Goal: Check status

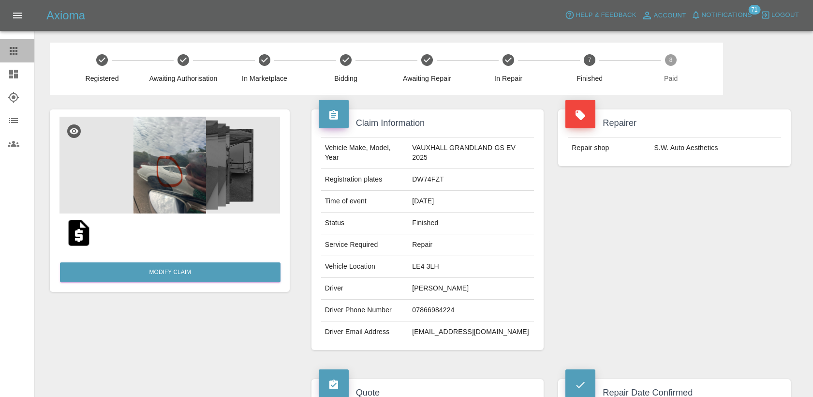
click at [20, 51] on div at bounding box center [21, 51] width 27 height 12
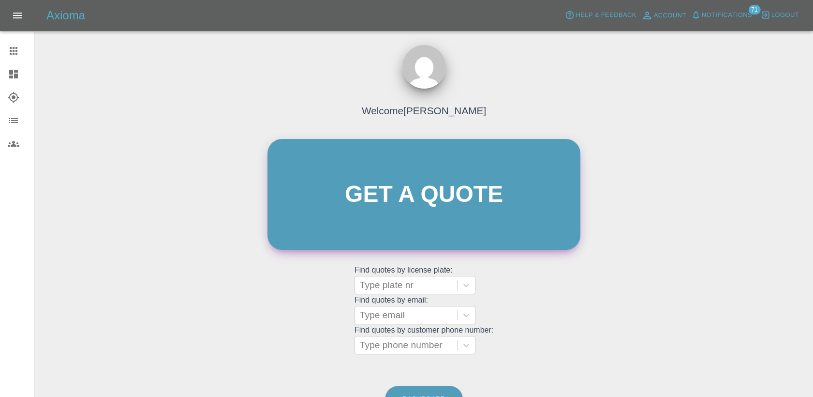
click at [396, 207] on link "Get a quote" at bounding box center [423, 194] width 313 height 111
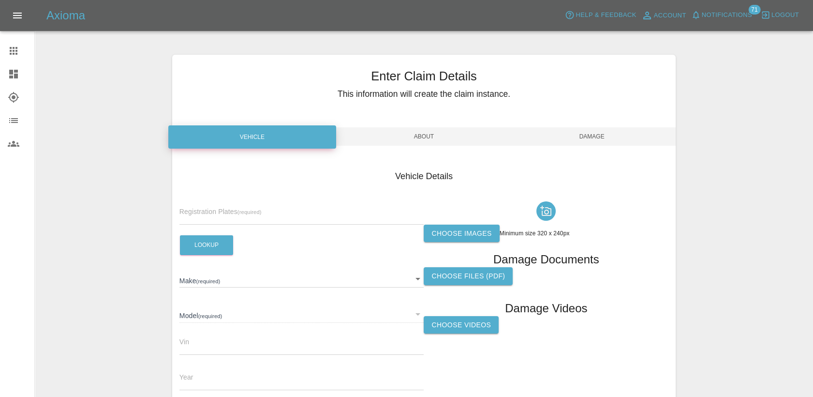
click at [11, 52] on icon at bounding box center [14, 51] width 12 height 12
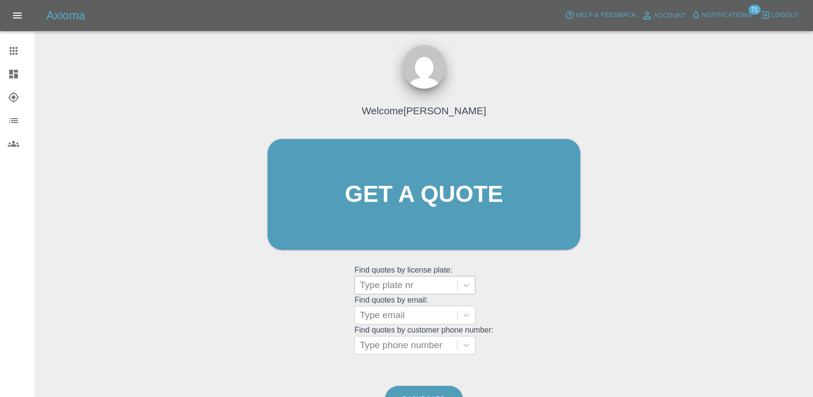
click at [427, 289] on div at bounding box center [406, 285] width 92 height 14
paste input "DL25FTU"
type input "DL25FTU"
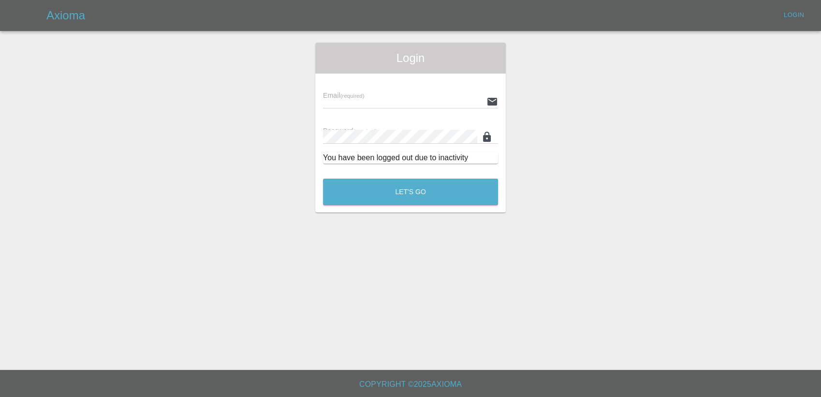
type input "[PERSON_NAME][EMAIL_ADDRESS][PERSON_NAME][DOMAIN_NAME]"
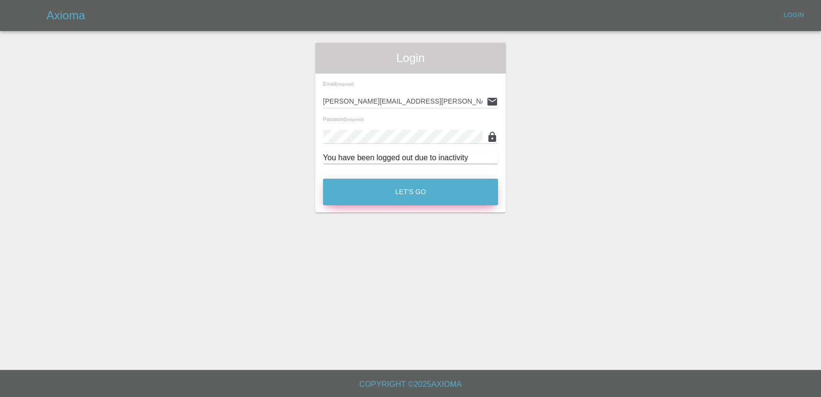
click at [397, 191] on button "Let's Go" at bounding box center [410, 191] width 175 height 27
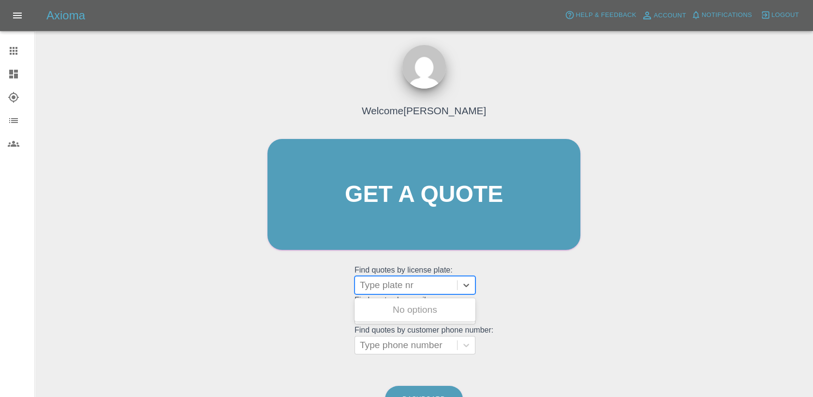
click at [392, 286] on div at bounding box center [406, 285] width 92 height 14
paste input "DL25FTU"
type input "DL25FTU"
click at [422, 315] on div "DL25FTU, Finished" at bounding box center [414, 309] width 121 height 19
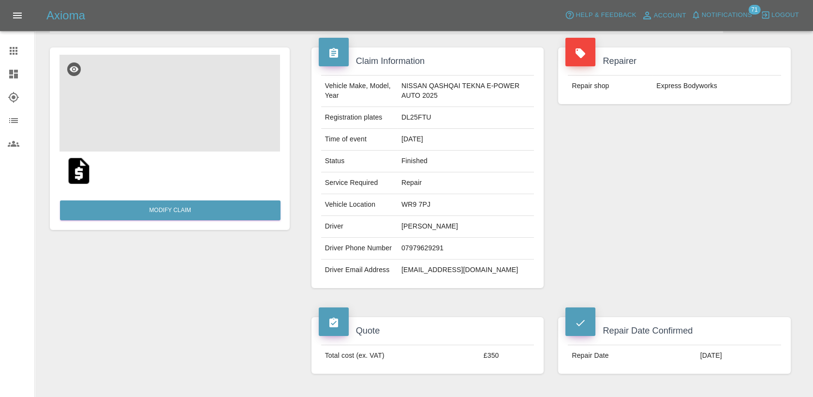
scroll to position [54, 0]
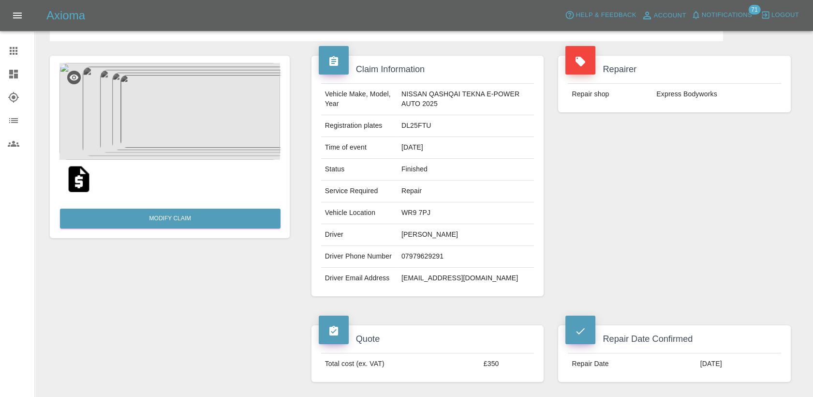
click at [249, 122] on img at bounding box center [169, 111] width 220 height 97
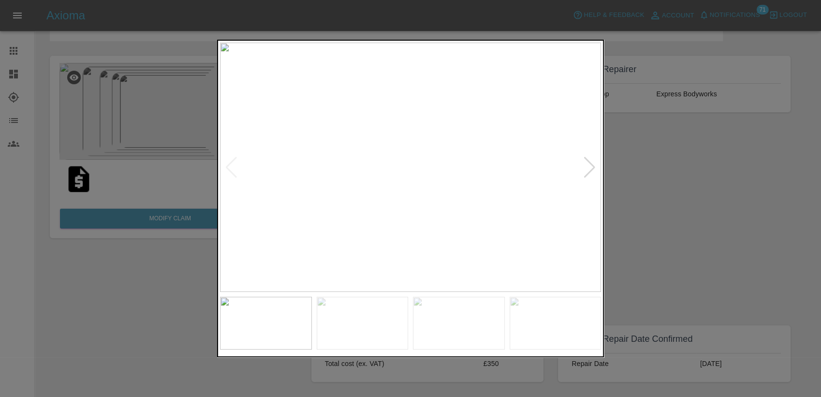
click at [588, 169] on div at bounding box center [589, 167] width 13 height 21
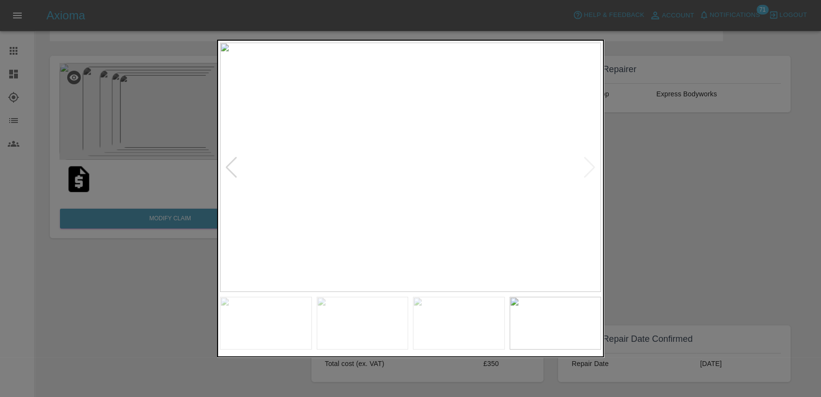
click at [588, 169] on img at bounding box center [410, 167] width 381 height 249
click at [622, 176] on div at bounding box center [410, 198] width 821 height 397
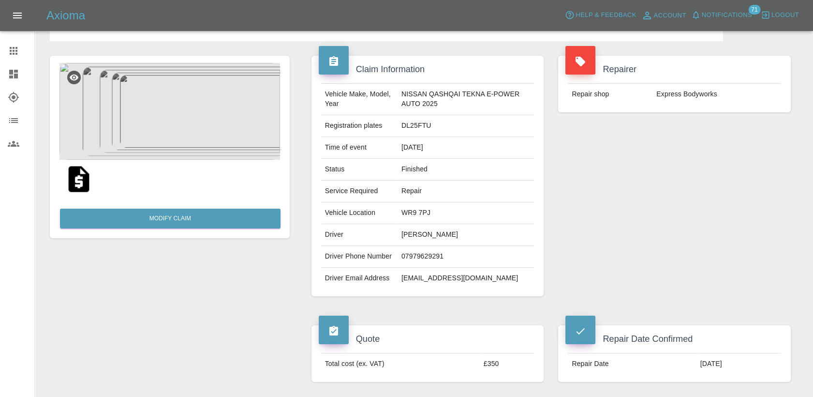
drag, startPoint x: 0, startPoint y: 48, endPoint x: 10, endPoint y: 54, distance: 11.3
click at [0, 48] on link "Claims" at bounding box center [17, 50] width 34 height 23
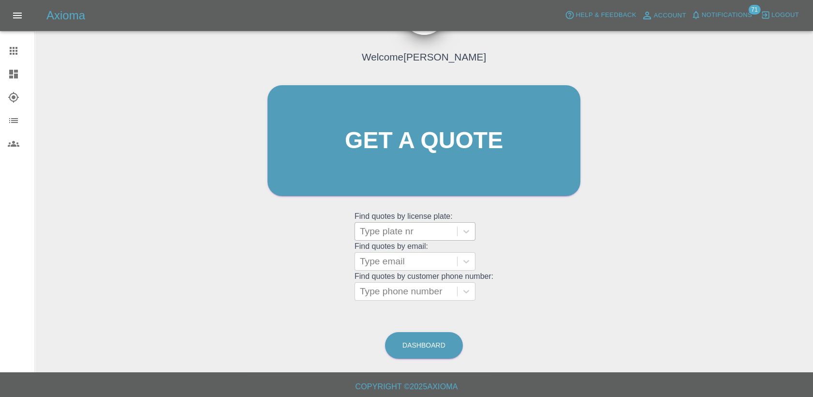
click at [381, 232] on div at bounding box center [406, 231] width 92 height 14
paste input "OW25SFZ"
type input "OW25SFZ"
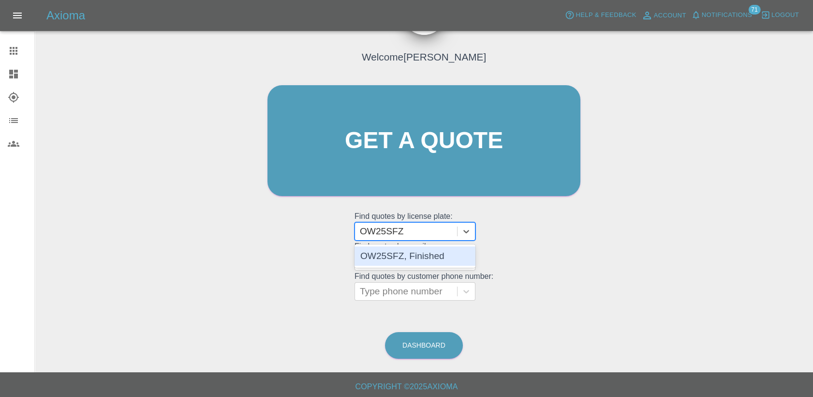
click at [410, 260] on div "OW25SFZ, Finished" at bounding box center [414, 255] width 121 height 19
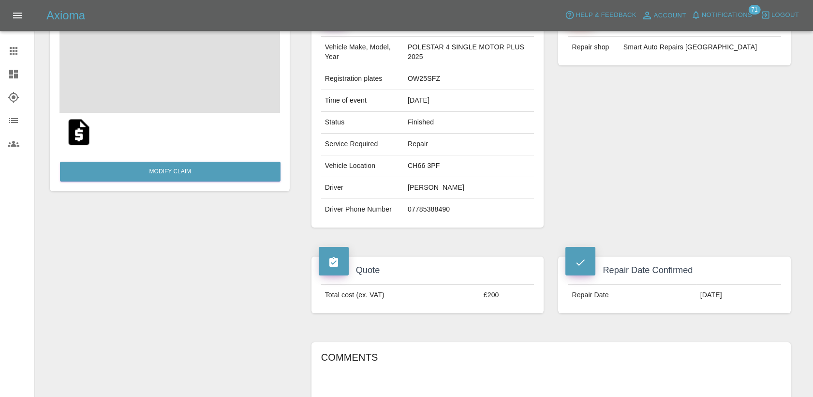
scroll to position [107, 0]
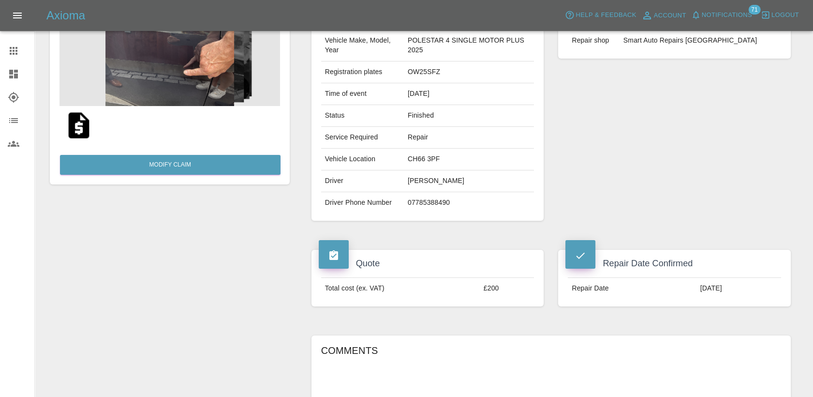
click at [19, 54] on div at bounding box center [21, 51] width 27 height 12
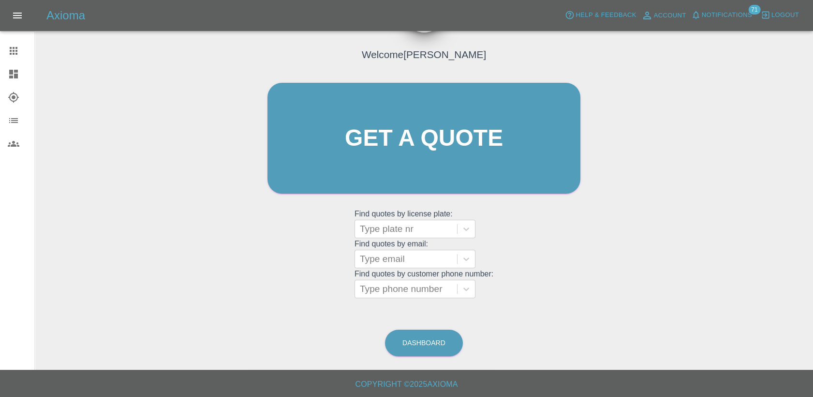
scroll to position [56, 0]
click at [411, 228] on div at bounding box center [406, 229] width 92 height 14
paste input "DS25JBY"
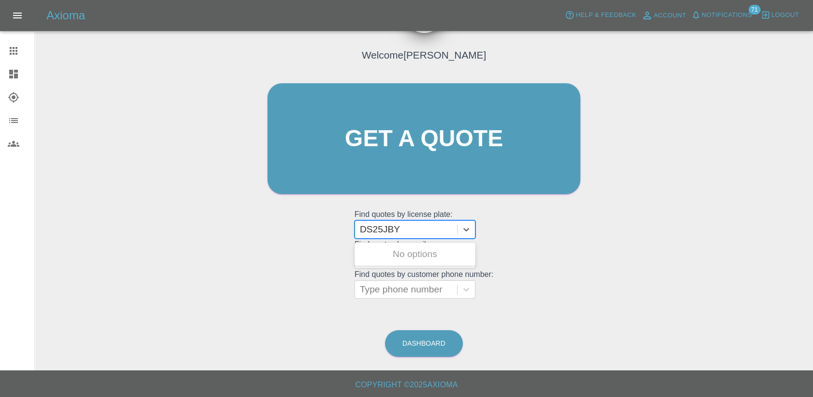
type input "DS25JBY"
click at [406, 252] on div "DS25JBY, Finished" at bounding box center [414, 253] width 121 height 19
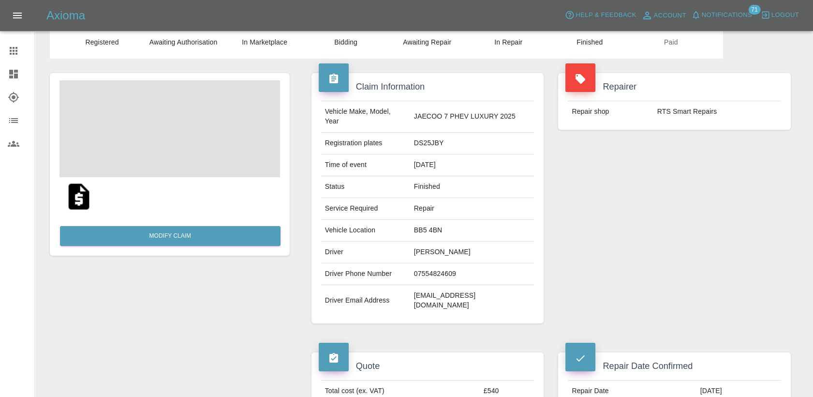
scroll to position [54, 0]
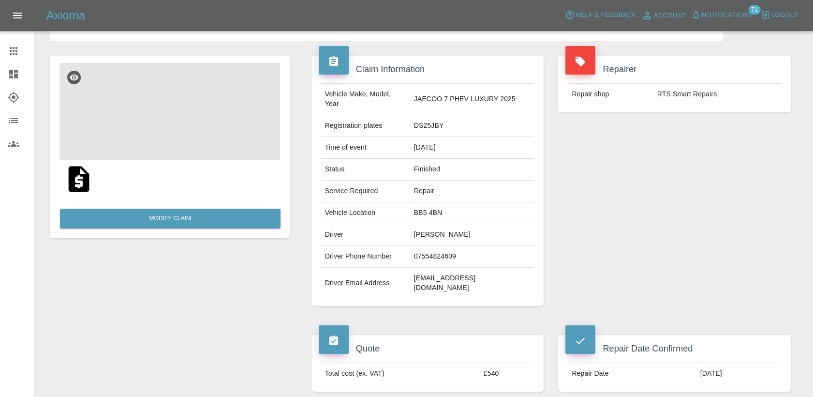
click at [189, 122] on img at bounding box center [169, 111] width 220 height 97
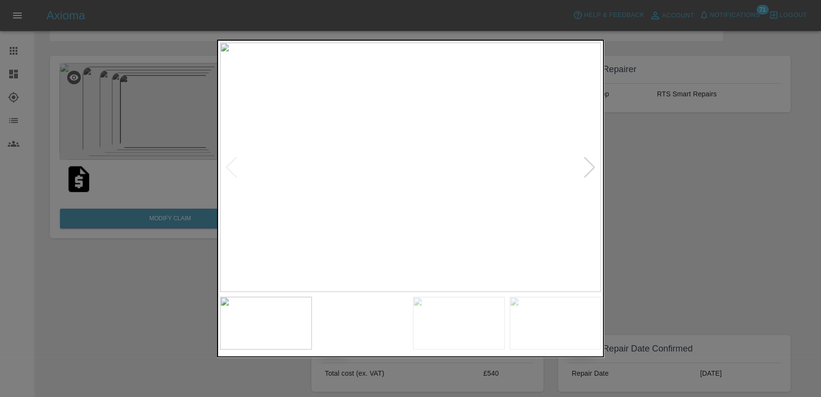
click at [587, 170] on div at bounding box center [589, 167] width 13 height 21
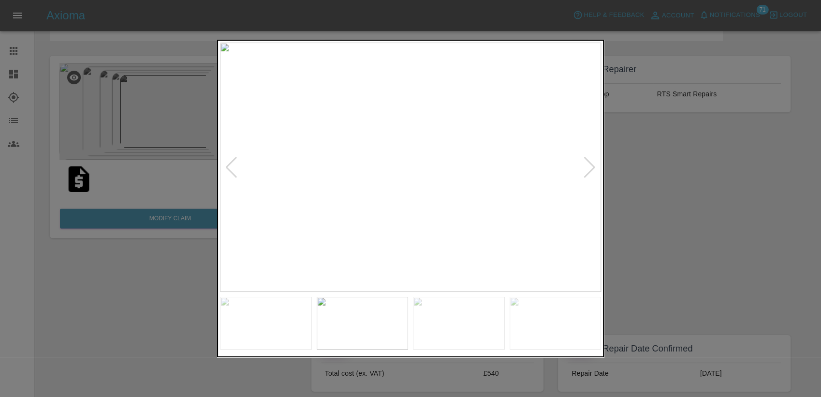
click at [587, 170] on div at bounding box center [589, 167] width 13 height 21
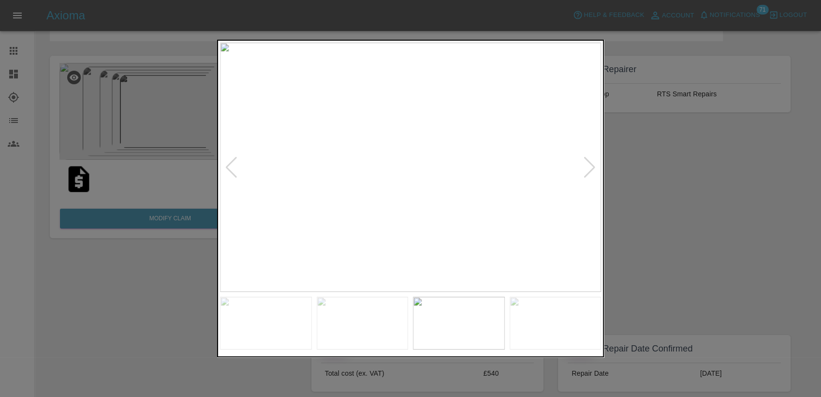
click at [587, 170] on div at bounding box center [589, 167] width 13 height 21
click at [587, 170] on img at bounding box center [410, 167] width 381 height 249
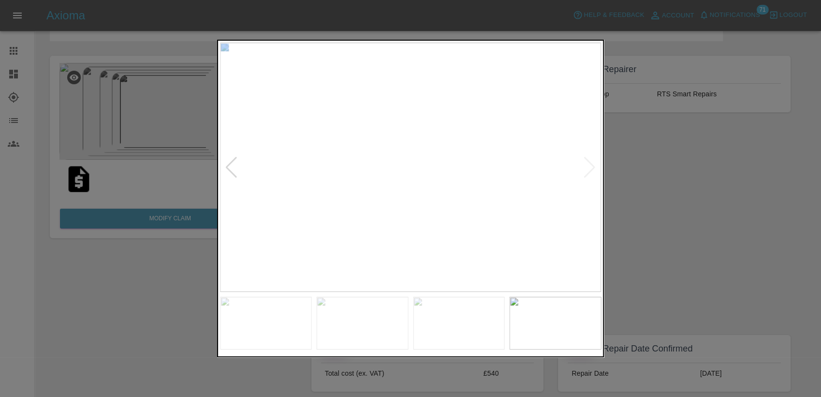
click at [587, 170] on img at bounding box center [410, 167] width 381 height 249
click at [674, 173] on div at bounding box center [410, 198] width 821 height 397
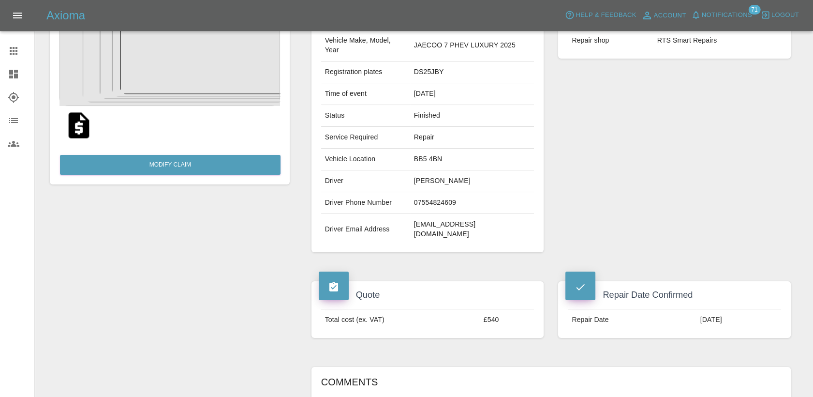
scroll to position [0, 0]
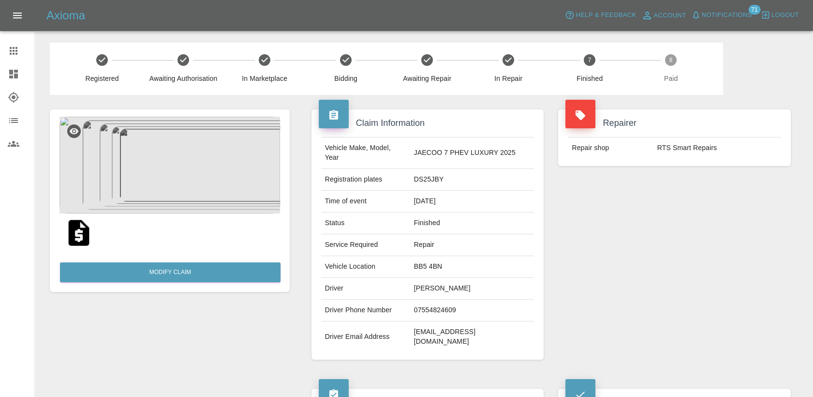
drag, startPoint x: 15, startPoint y: 49, endPoint x: 36, endPoint y: 80, distance: 37.6
click at [15, 49] on icon at bounding box center [14, 51] width 12 height 12
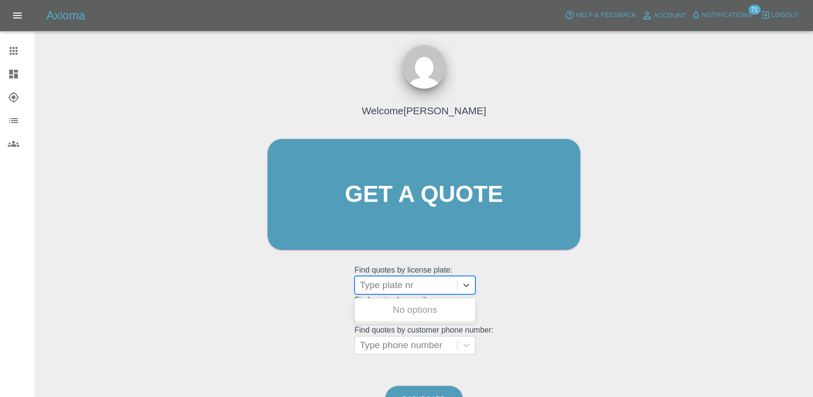
click at [395, 285] on div at bounding box center [406, 285] width 92 height 14
paste input "DT25CZU"
type input "DT25CZU"
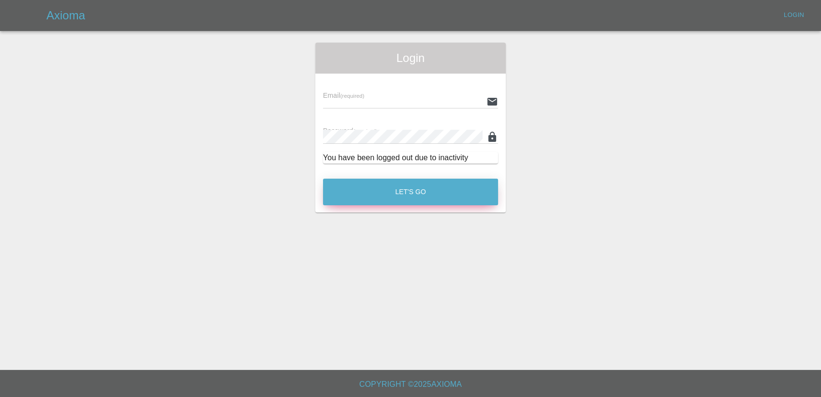
type input "[PERSON_NAME][EMAIL_ADDRESS][PERSON_NAME][DOMAIN_NAME]"
click at [398, 194] on button "Let's Go" at bounding box center [410, 191] width 175 height 27
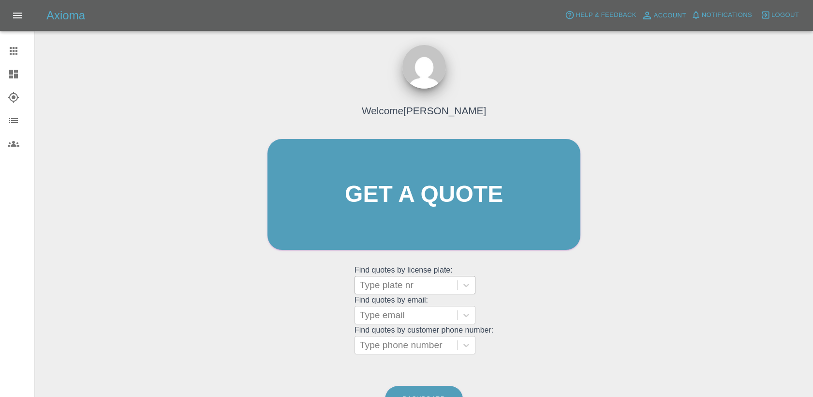
click at [403, 291] on div at bounding box center [406, 285] width 92 height 14
paste input "DT25CZU"
type input "DT25CZU"
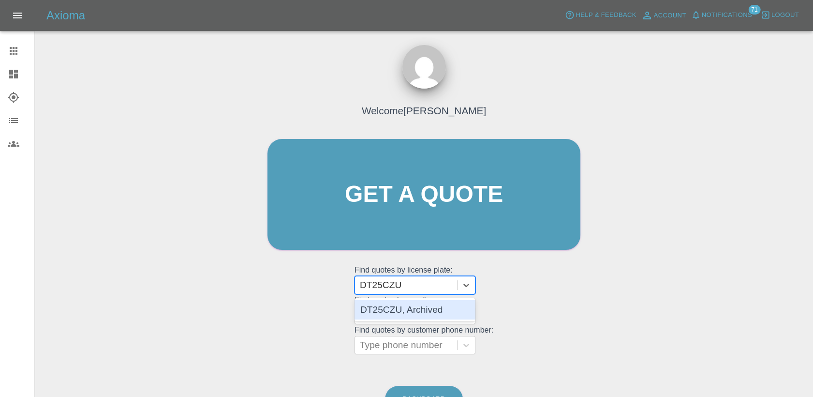
click at [404, 311] on div "DT25CZU, Archived" at bounding box center [414, 309] width 121 height 19
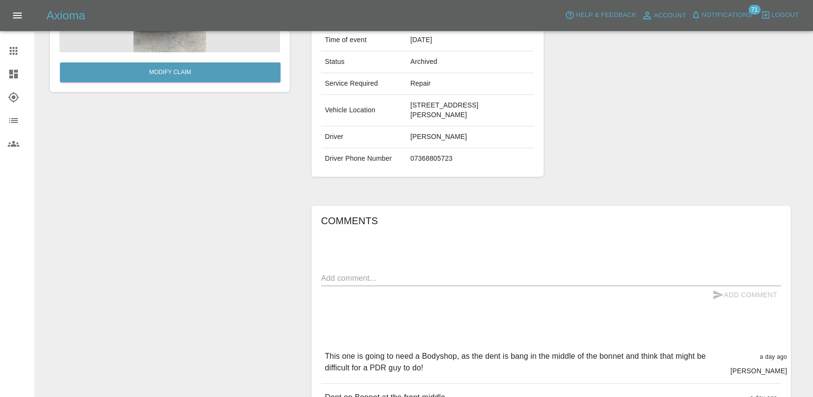
scroll to position [215, 0]
